Goal: Task Accomplishment & Management: Use online tool/utility

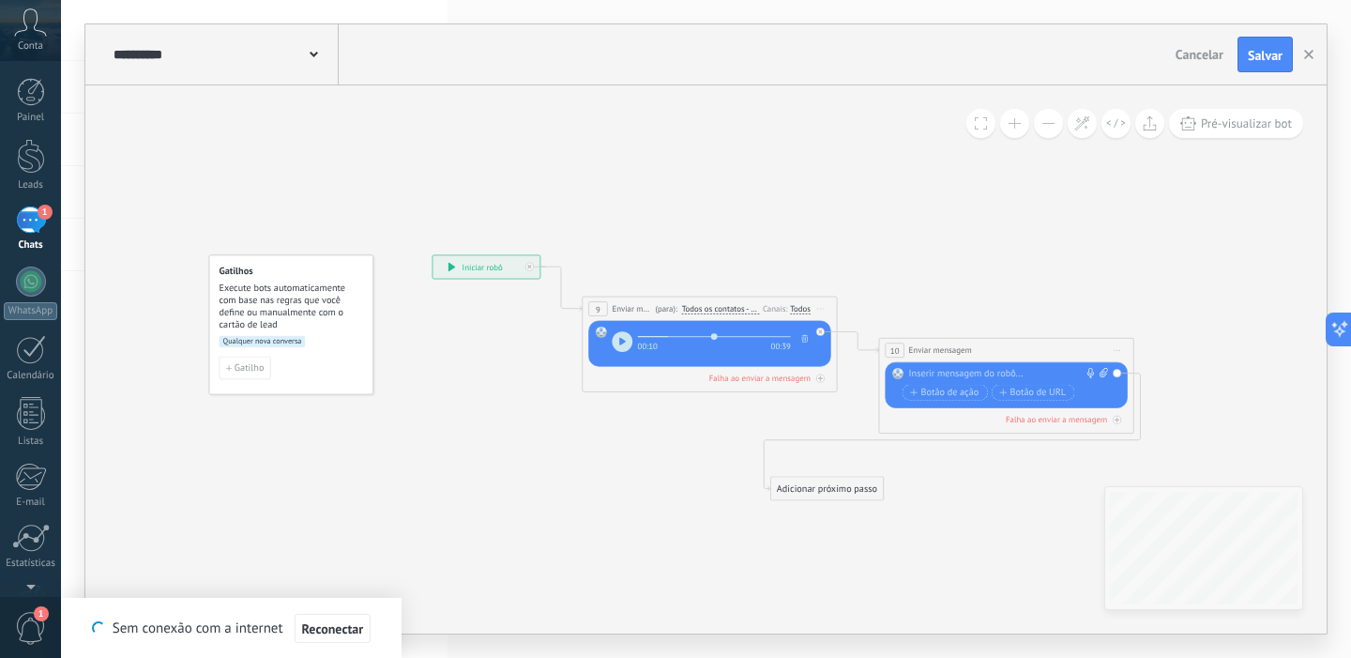
drag, startPoint x: 1260, startPoint y: 401, endPoint x: 820, endPoint y: 494, distance: 448.9
click at [820, 494] on div "Adicionar próximo passo" at bounding box center [827, 489] width 112 height 21
click at [818, 473] on div "Adicionar próximo passo Enviar mensagem Enviar mensagem Enviar mensagem Reação …" at bounding box center [793, 484] width 114 height 24
click at [814, 489] on div "Adicionar próximo passo" at bounding box center [793, 484] width 112 height 21
click at [811, 507] on span "Enviar mensagem" at bounding box center [806, 507] width 72 height 12
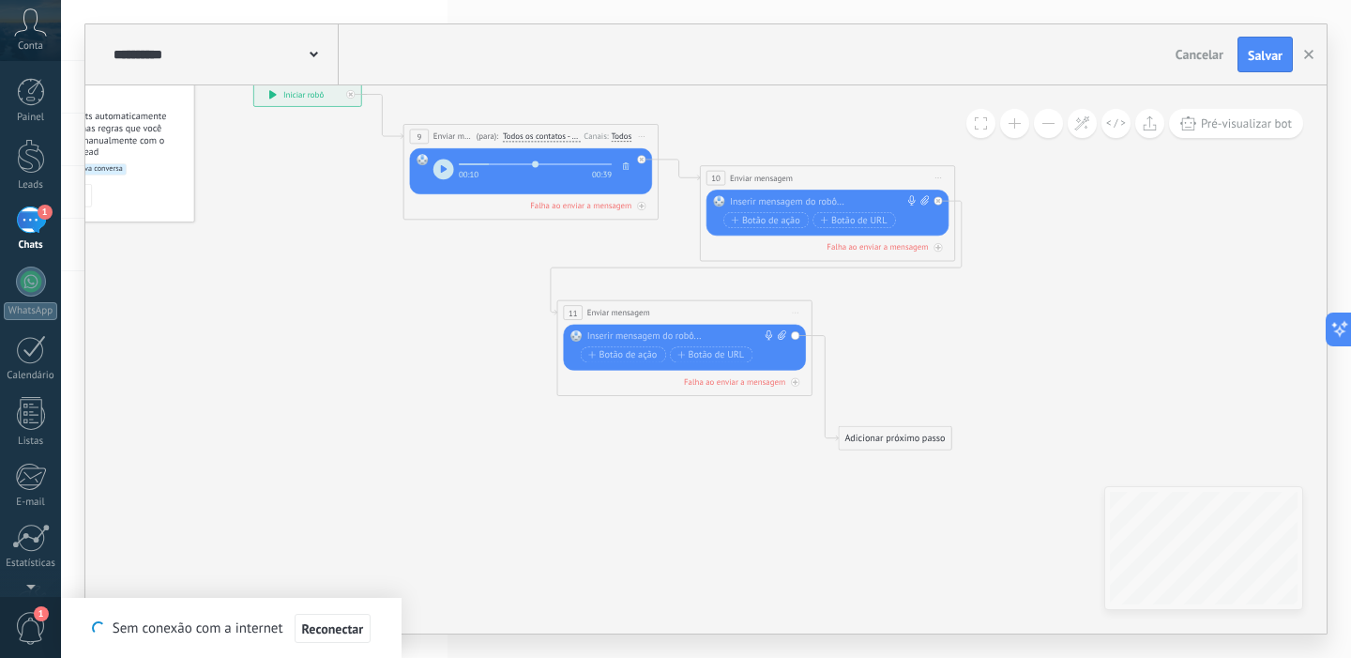
drag, startPoint x: 940, startPoint y: 353, endPoint x: 923, endPoint y: 458, distance: 106.6
click at [922, 449] on div "Adicionar próximo passo" at bounding box center [895, 438] width 112 height 21
click at [800, 197] on div at bounding box center [825, 201] width 190 height 13
click at [927, 204] on icon at bounding box center [925, 199] width 8 height 9
click input "Upload" at bounding box center [0, 0] width 0 height 0
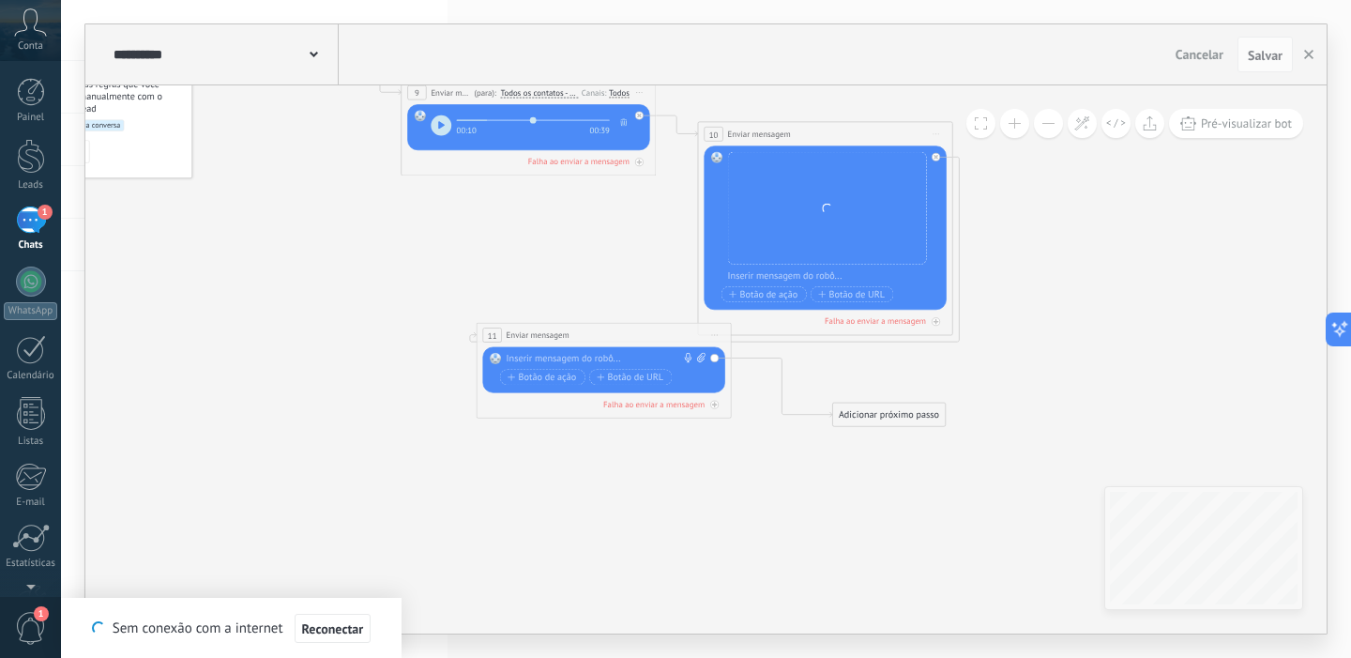
drag, startPoint x: 610, startPoint y: 269, endPoint x: 525, endPoint y: 346, distance: 115.0
click at [525, 342] on span "Enviar mensagem" at bounding box center [538, 335] width 63 height 12
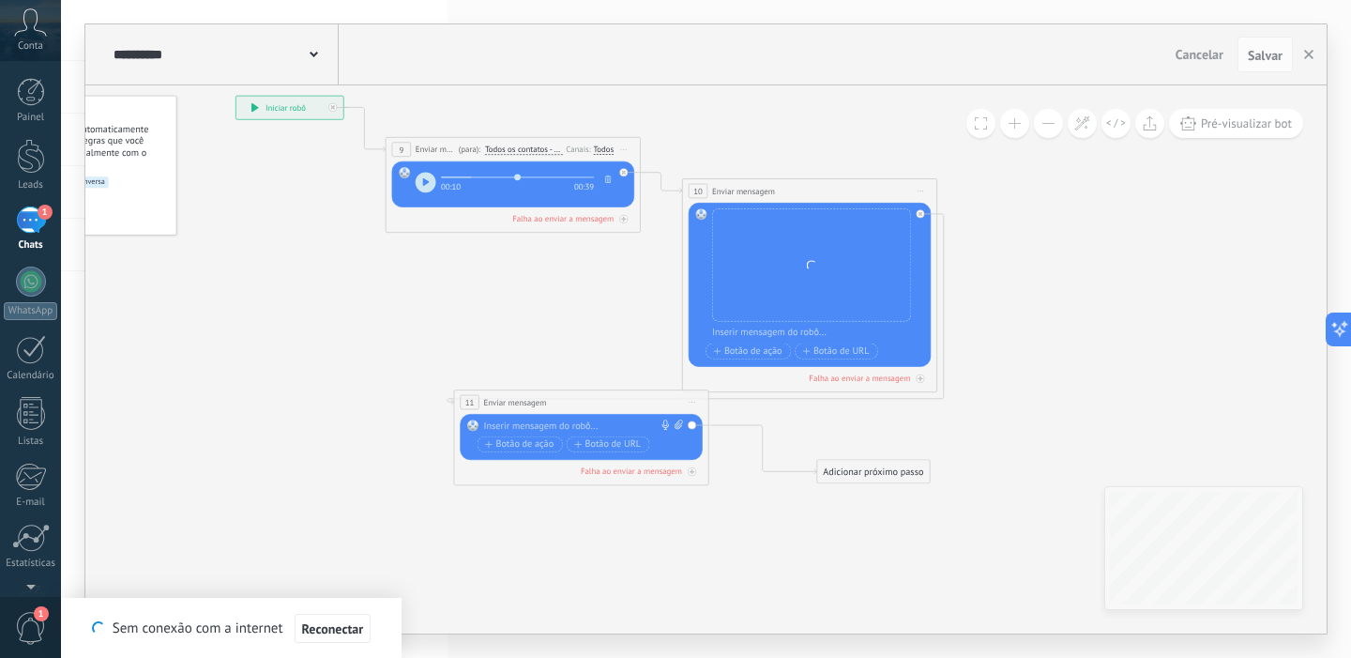
drag, startPoint x: 905, startPoint y: 430, endPoint x: 891, endPoint y: 483, distance: 55.3
click at [890, 487] on icon at bounding box center [586, 291] width 1340 height 1028
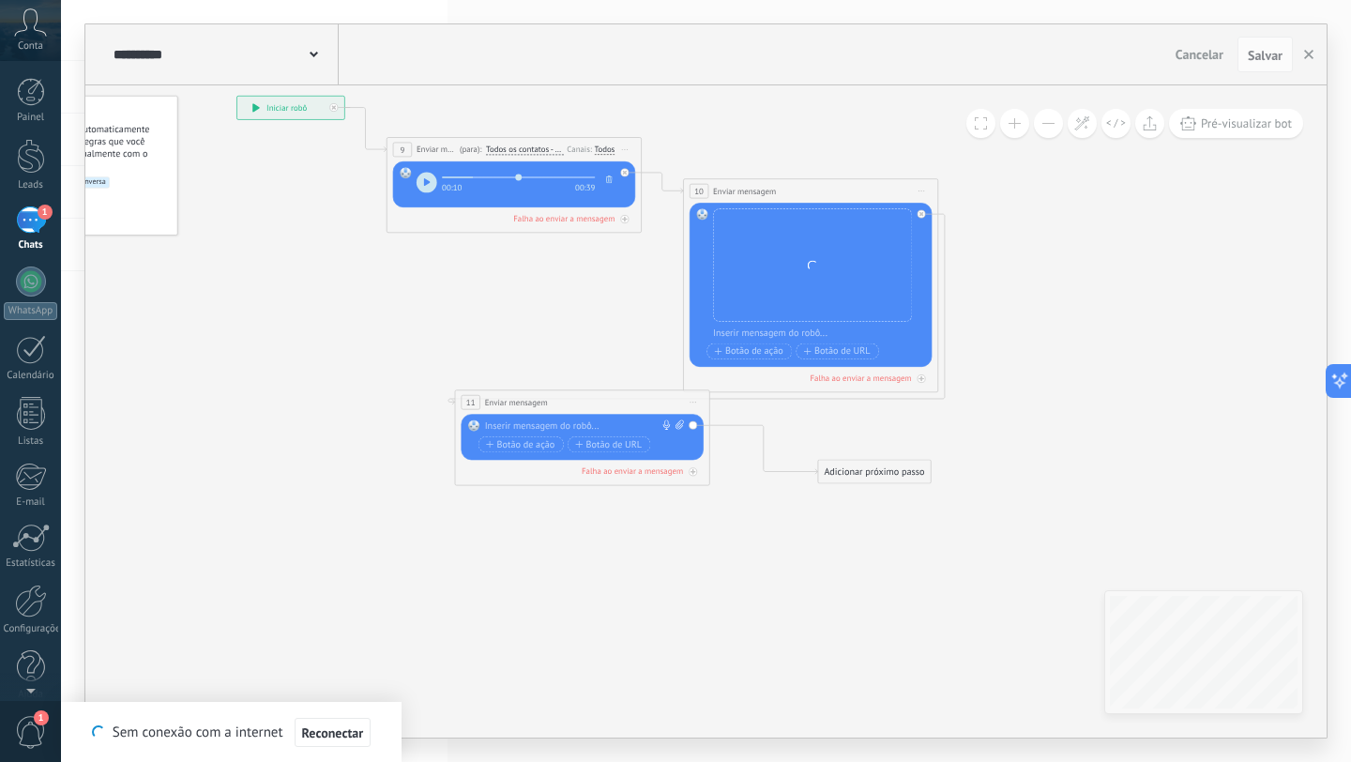
click at [36, 218] on div "1" at bounding box center [31, 219] width 30 height 27
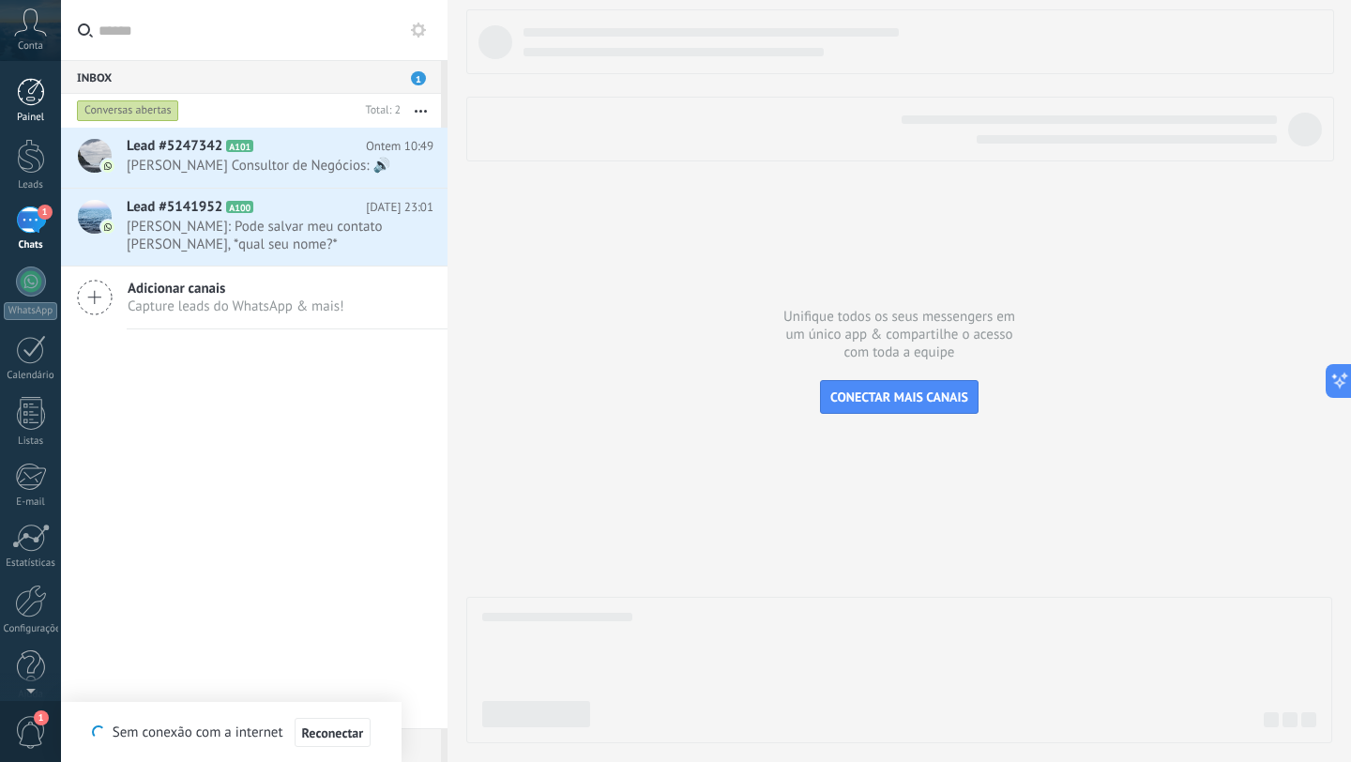
click at [37, 110] on link "Painel" at bounding box center [30, 101] width 61 height 46
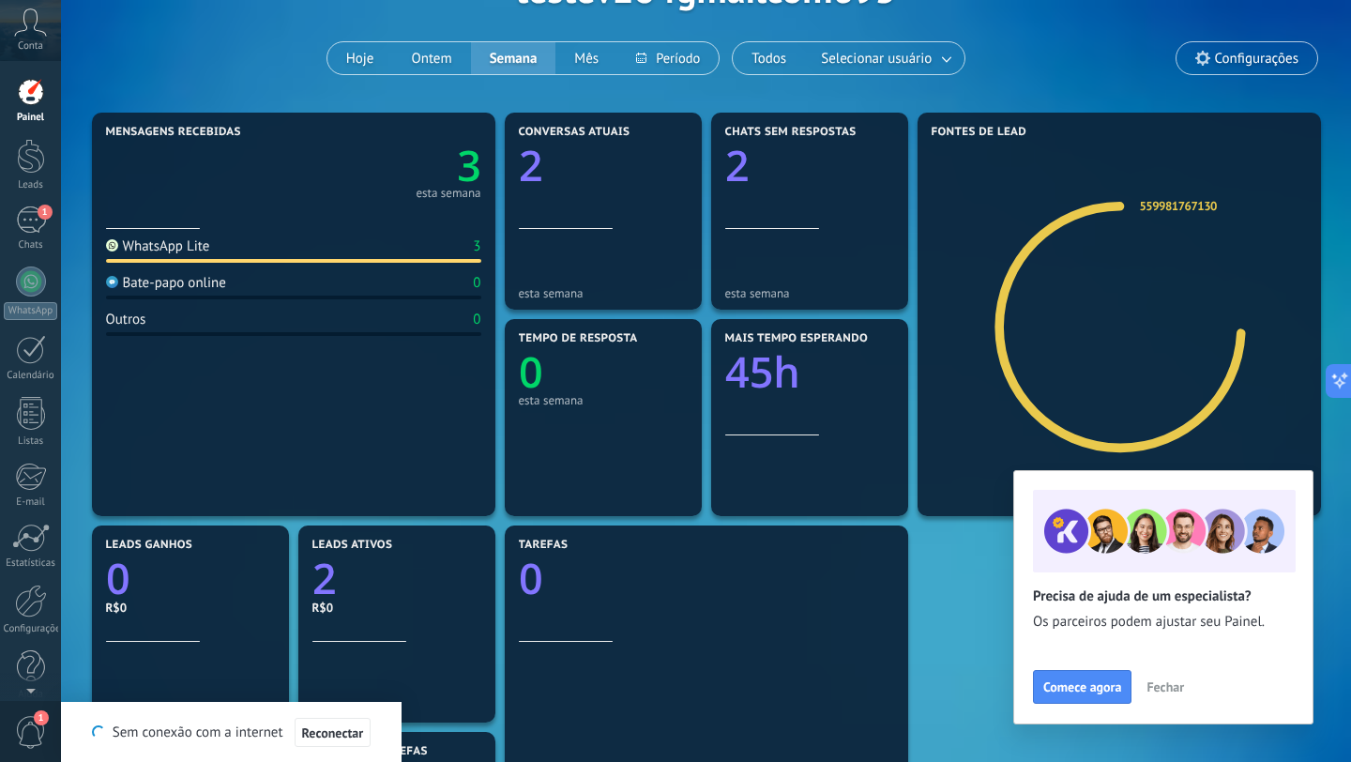
scroll to position [132, 0]
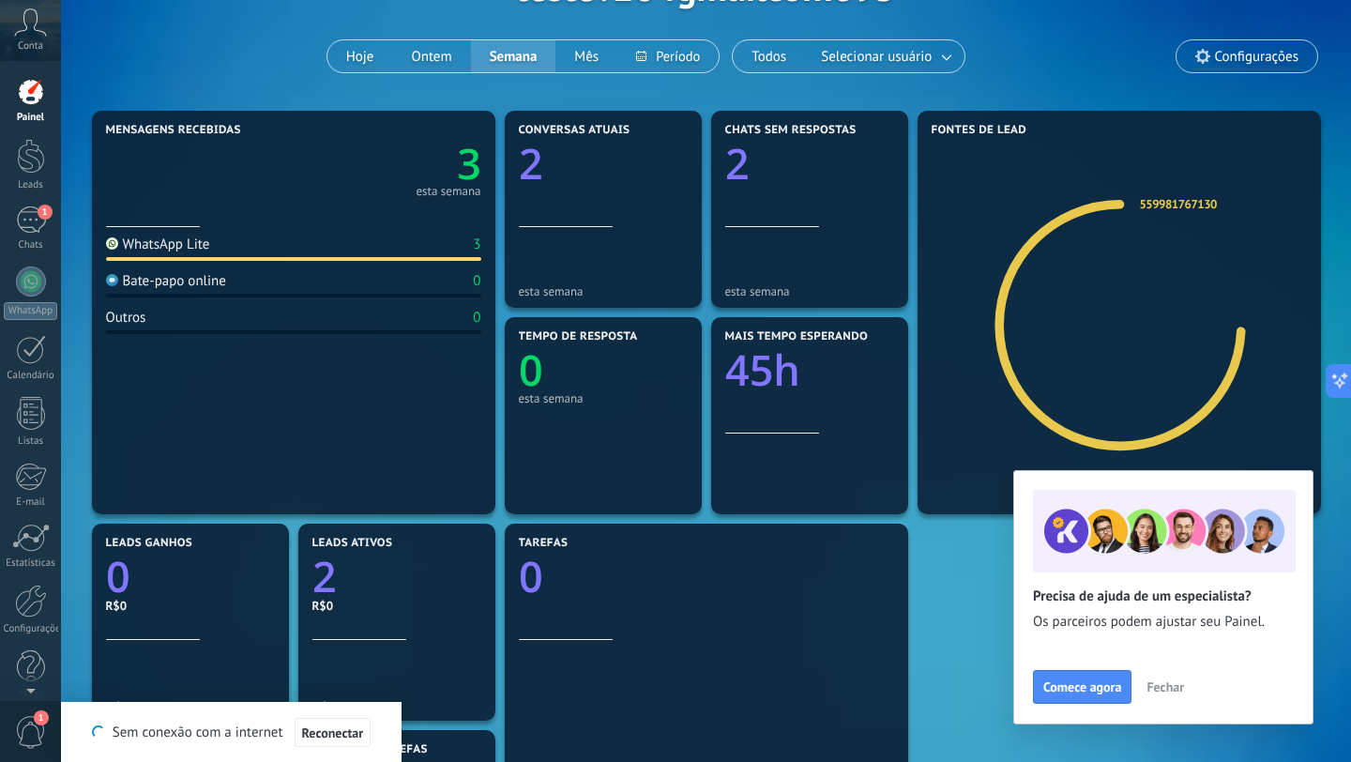
click at [1178, 657] on span "Fechar" at bounding box center [1166, 686] width 38 height 13
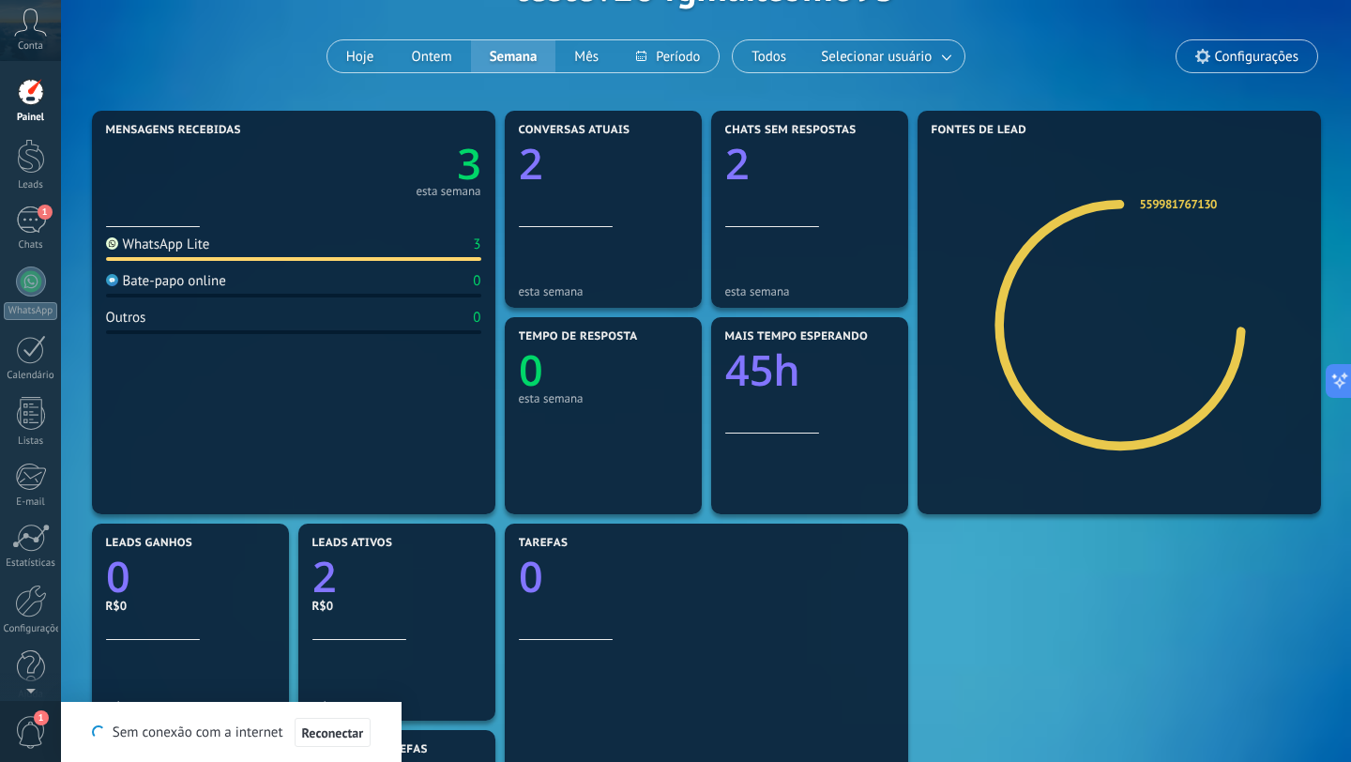
click at [29, 29] on icon at bounding box center [30, 22] width 33 height 28
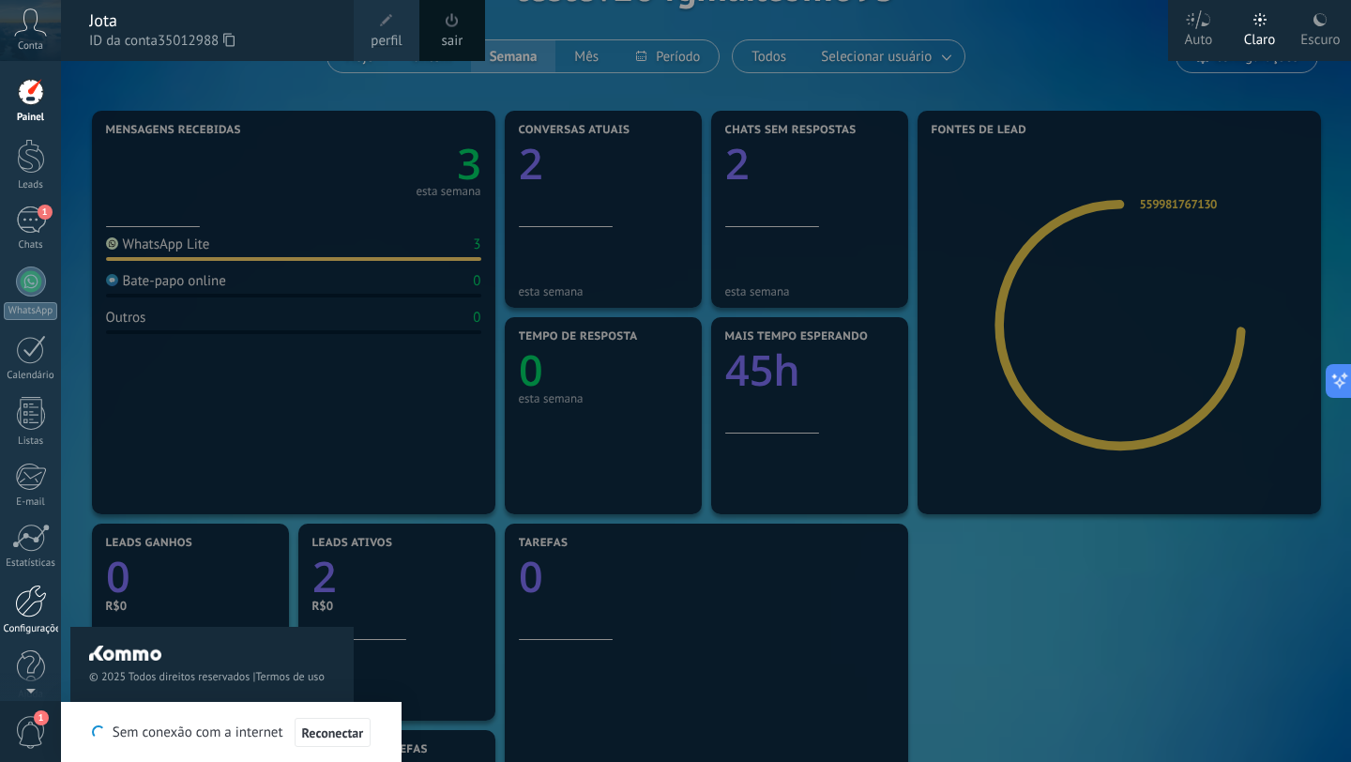
click at [27, 598] on div at bounding box center [31, 601] width 32 height 33
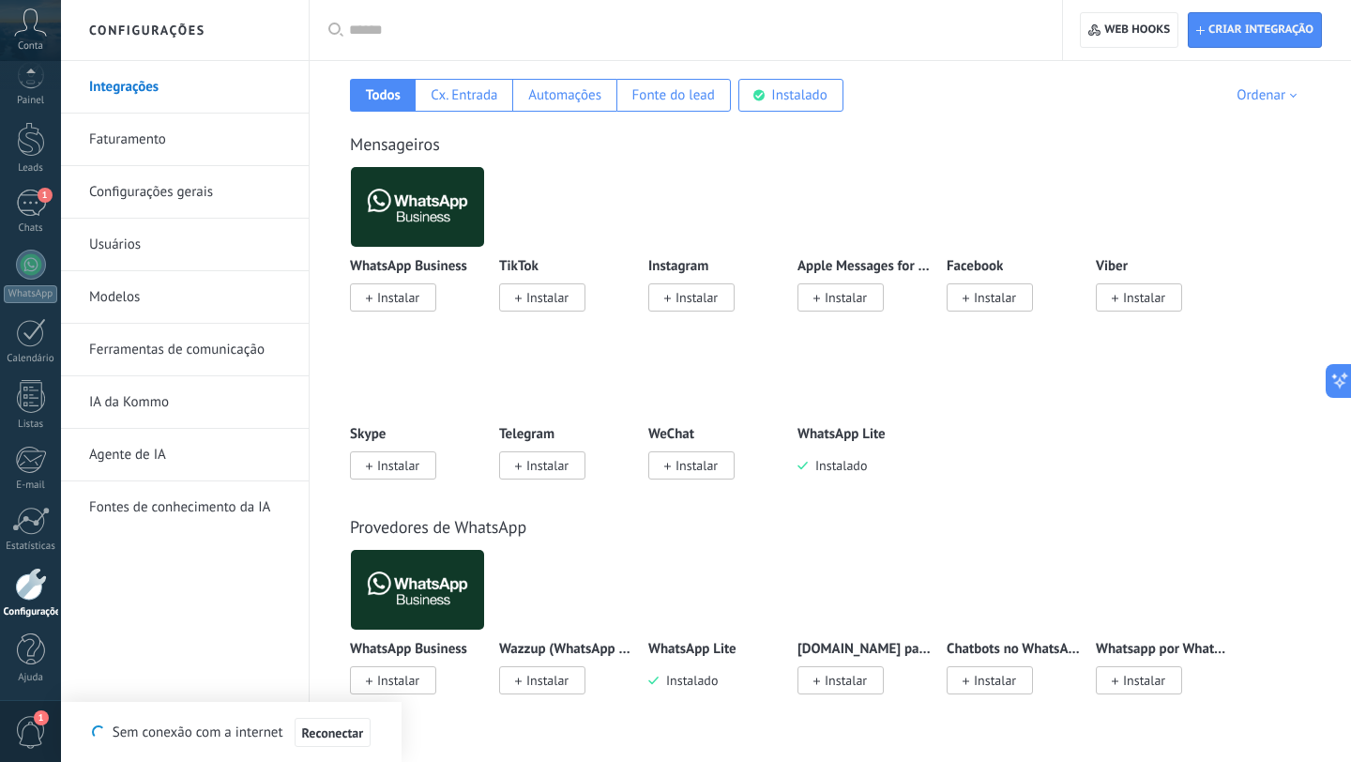
scroll to position [312, 0]
